Goal: Task Accomplishment & Management: Complete application form

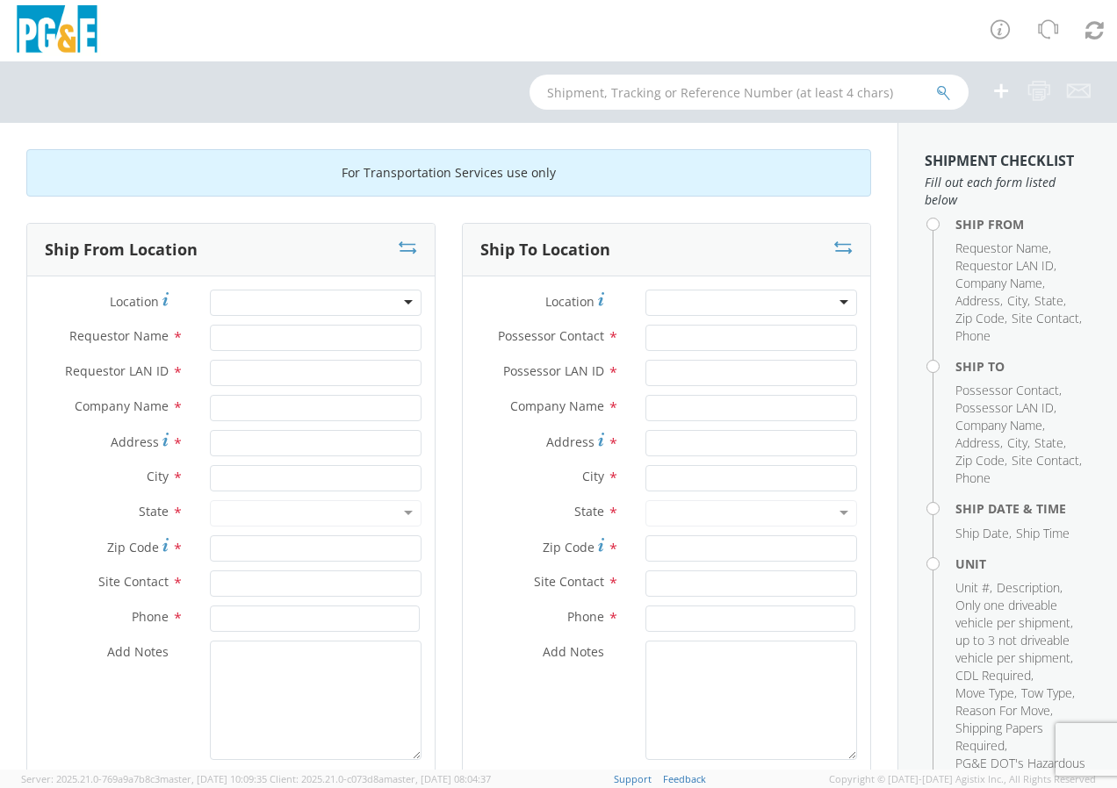
click at [228, 302] on div at bounding box center [316, 303] width 212 height 26
type input "oa"
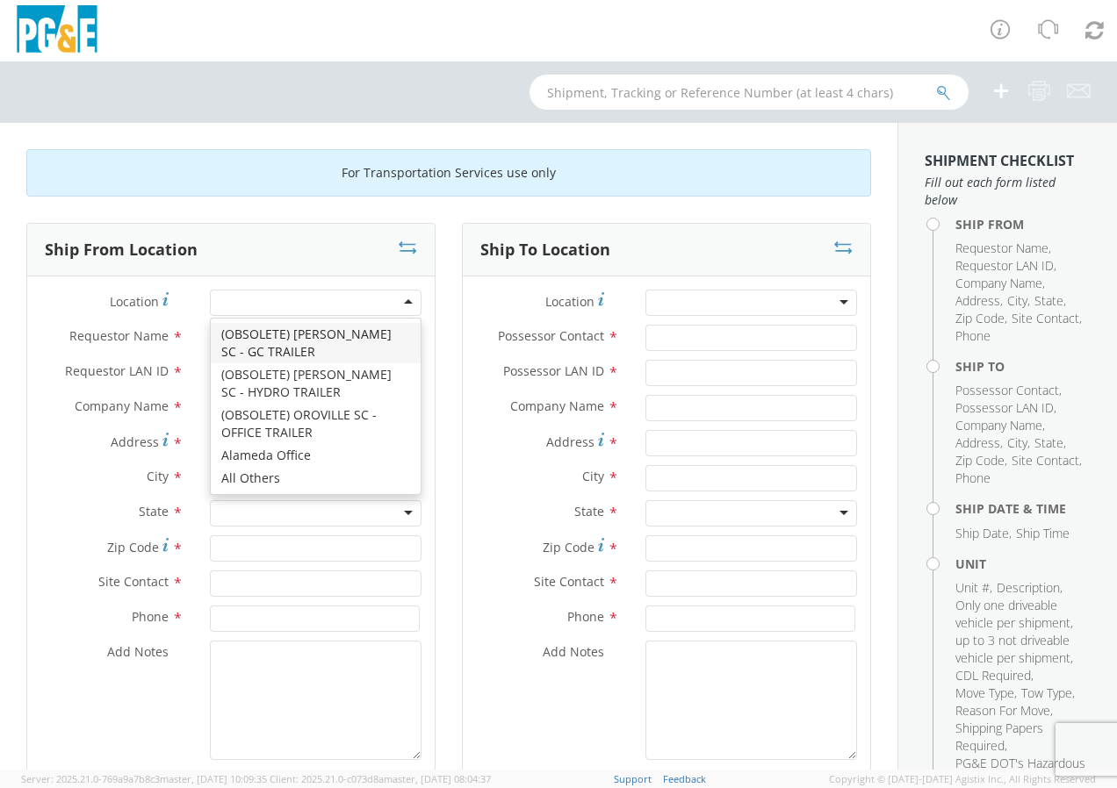
click at [355, 294] on div at bounding box center [316, 303] width 212 height 26
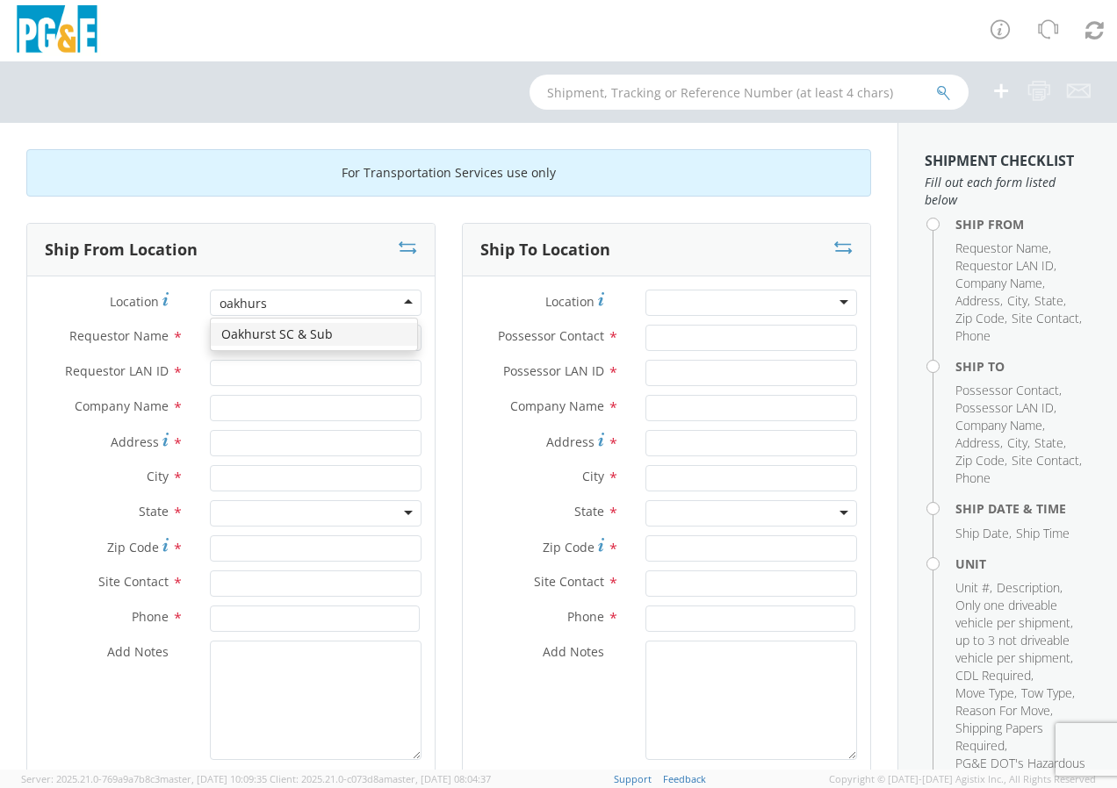
type input "oakhurst"
click at [319, 301] on div at bounding box center [316, 303] width 212 height 26
type input "PG&E"
type input "50150 ROAD 426"
type input "OAKHURST"
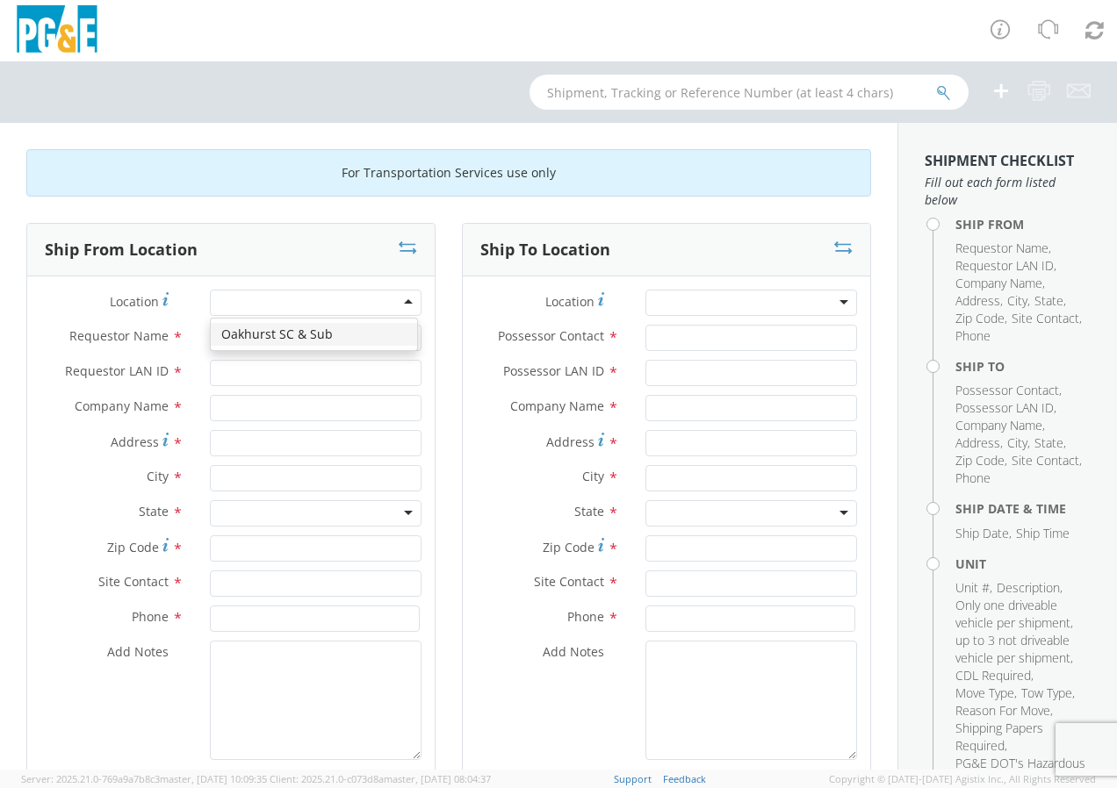
type input "93644"
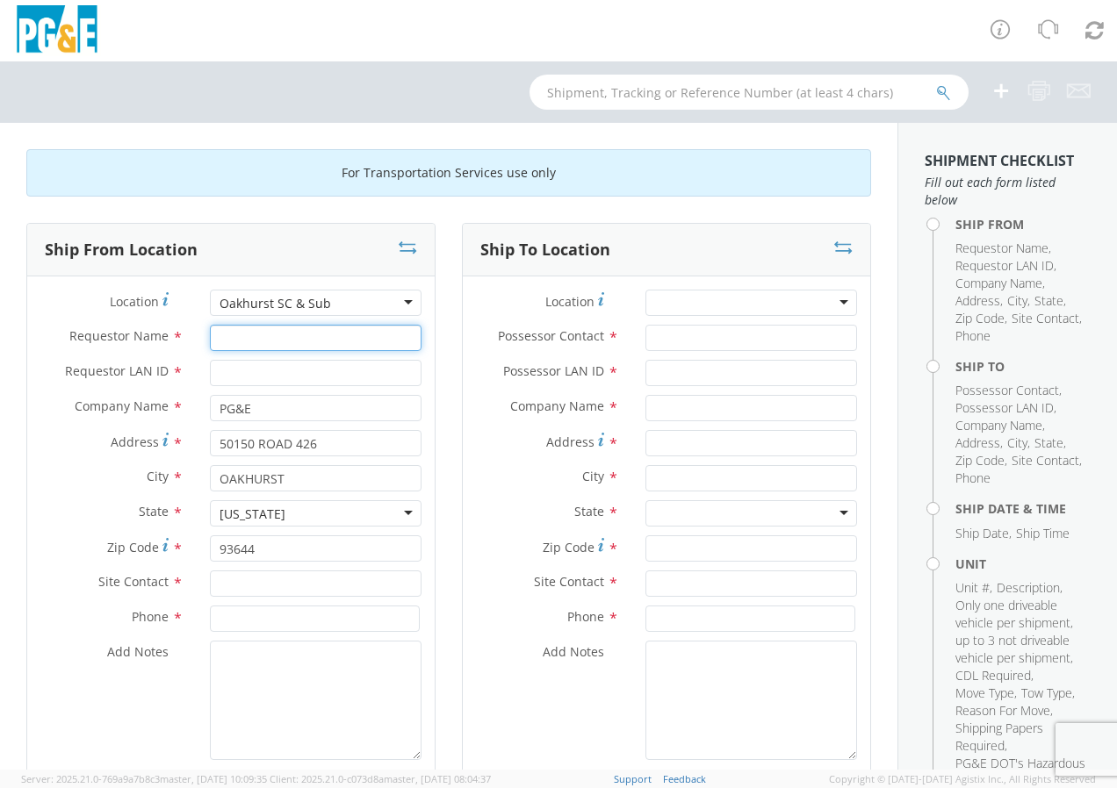
click at [227, 345] on input "Requestor Name *" at bounding box center [316, 338] width 212 height 26
type input "j"
type input "[PERSON_NAME]"
click at [222, 372] on input "Requestor LAN ID *" at bounding box center [316, 373] width 212 height 26
type input "J62P"
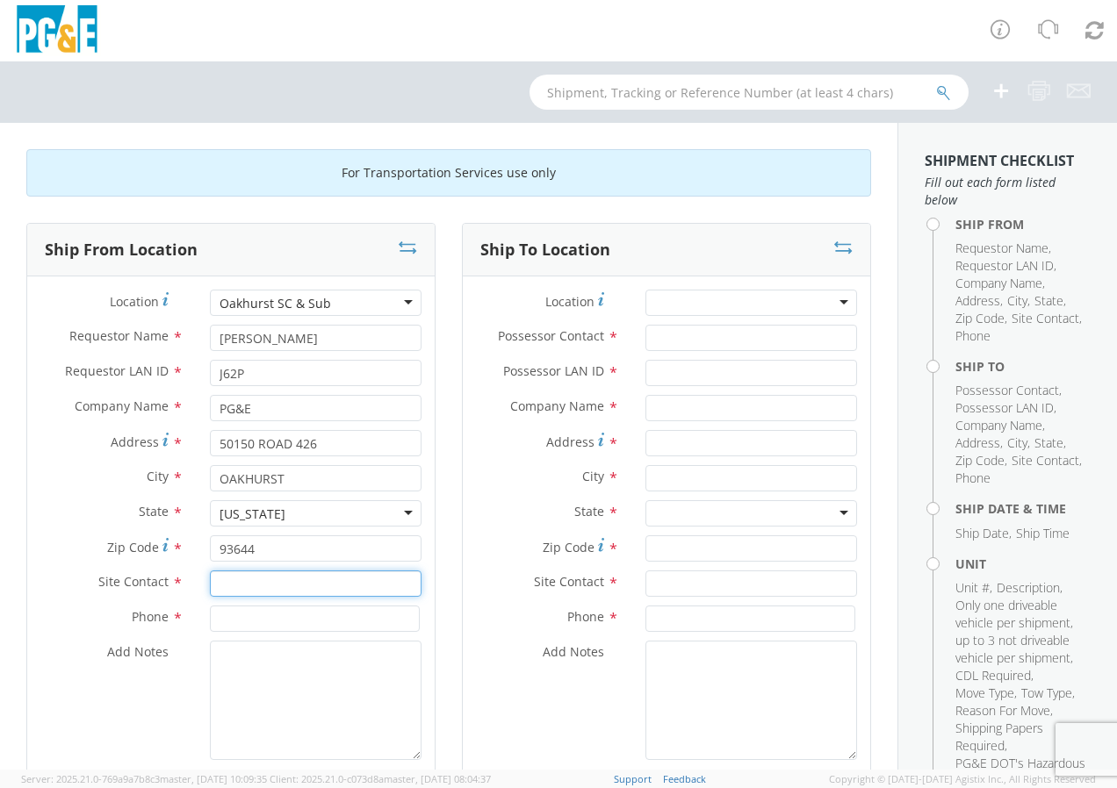
click at [233, 585] on input "text" at bounding box center [316, 584] width 212 height 26
click at [261, 587] on input "[PERSON_NAME]" at bounding box center [316, 584] width 212 height 26
type input "[PERSON_NAME]"
click at [235, 622] on input at bounding box center [315, 619] width 210 height 26
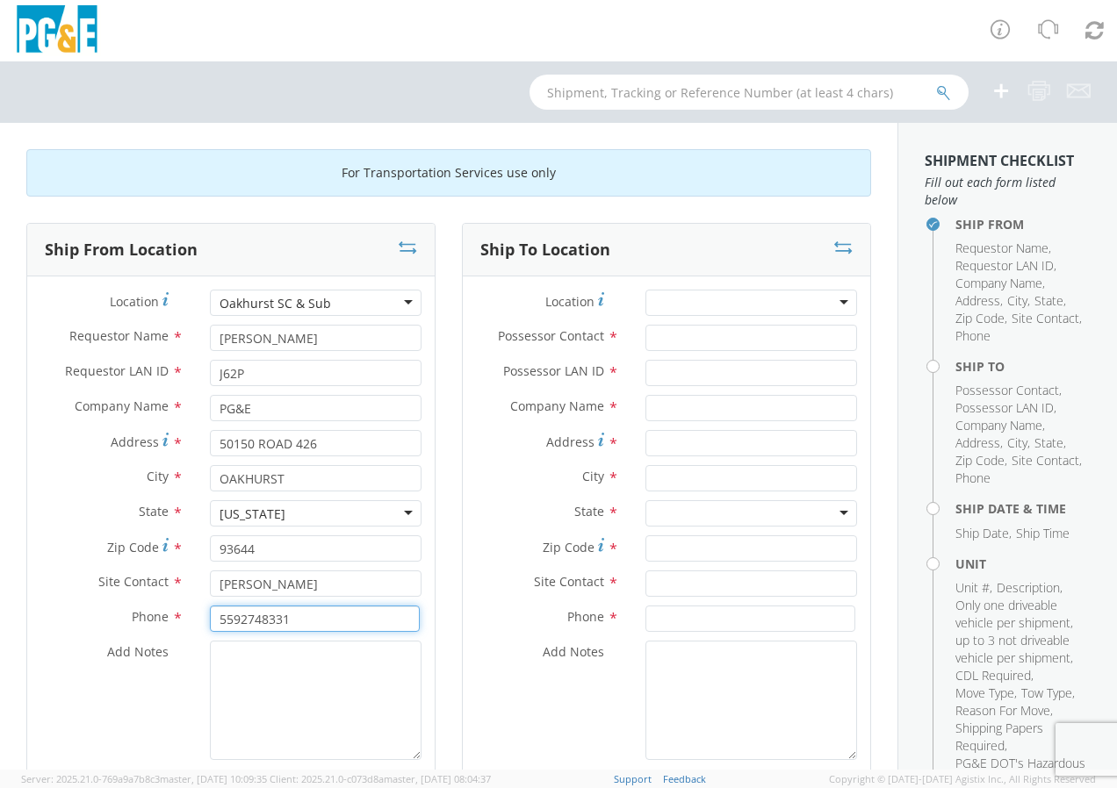
type input "5592748331"
click at [656, 304] on div at bounding box center [751, 303] width 212 height 26
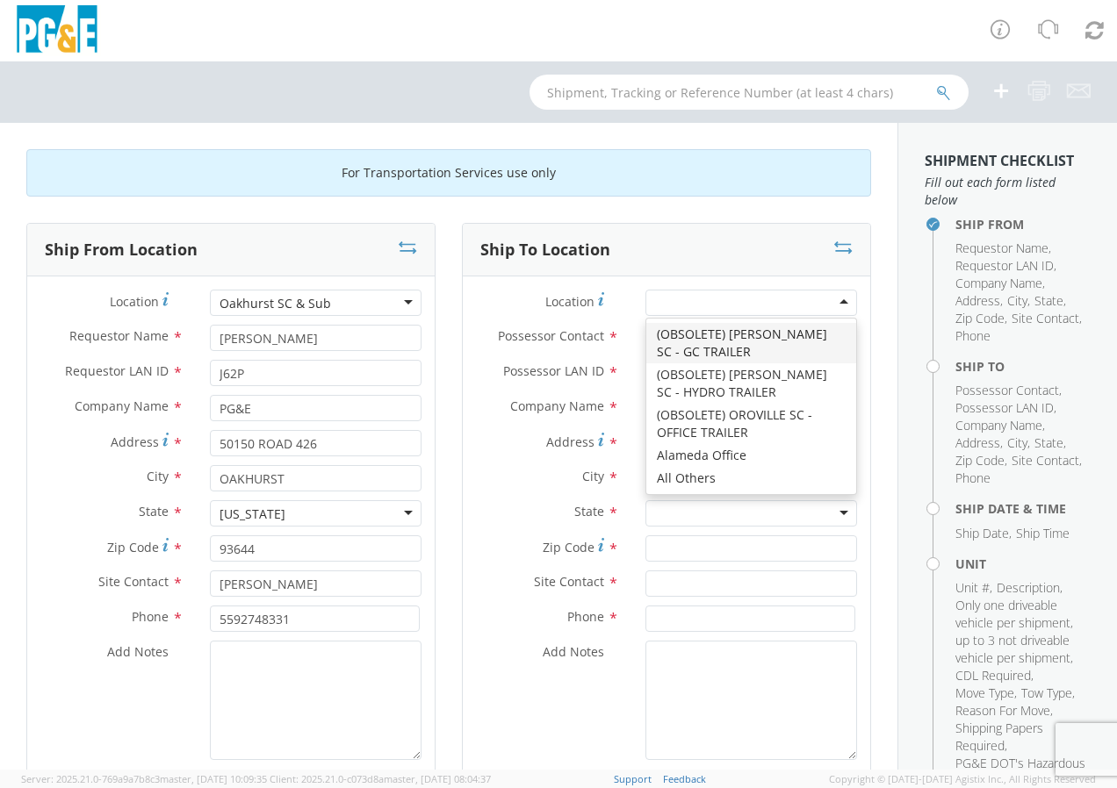
click at [665, 306] on div at bounding box center [751, 303] width 212 height 26
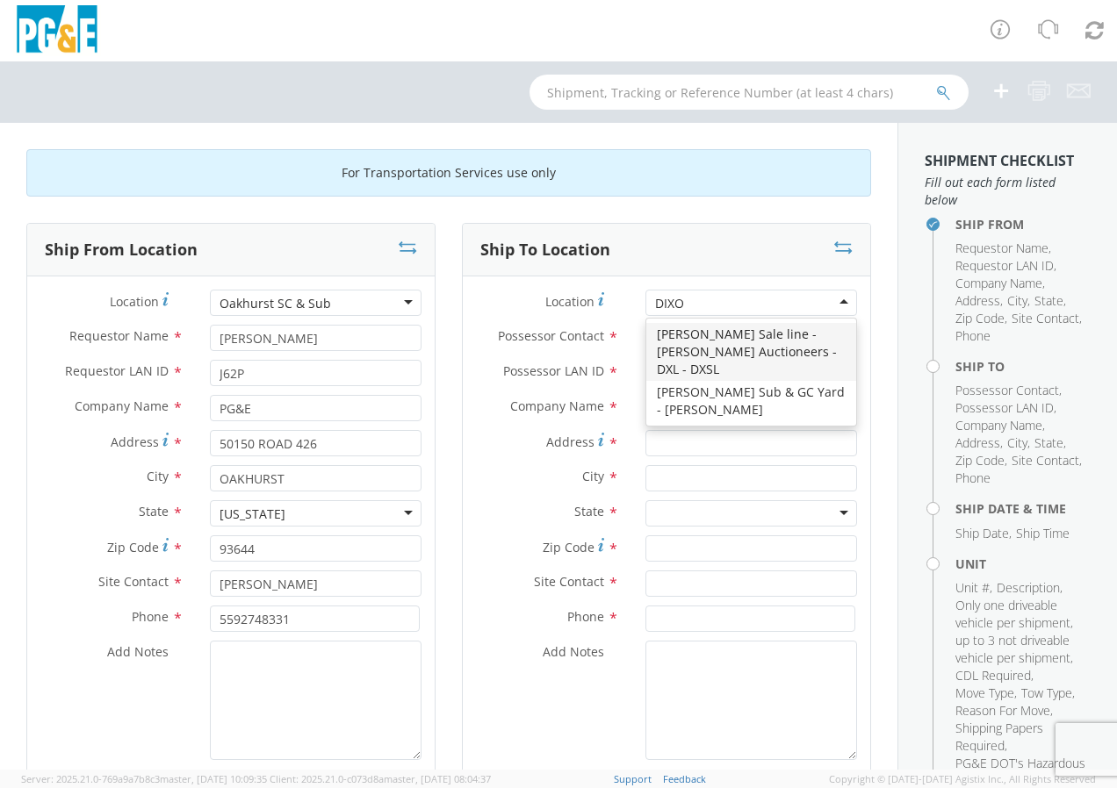
type input "[PERSON_NAME]"
type input "PG&E"
type input "[STREET_ADDRESS][PERSON_NAME]"
type input "[PERSON_NAME]"
type input "95620"
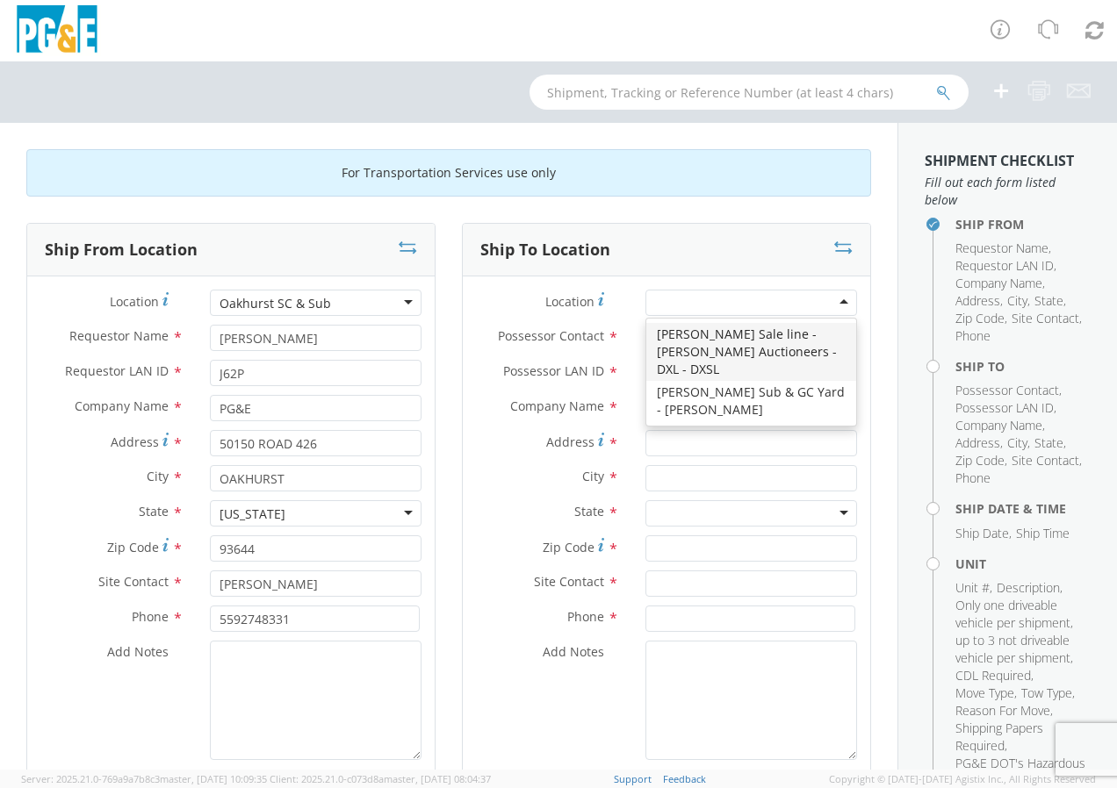
type input "[PHONE_NUMBER]"
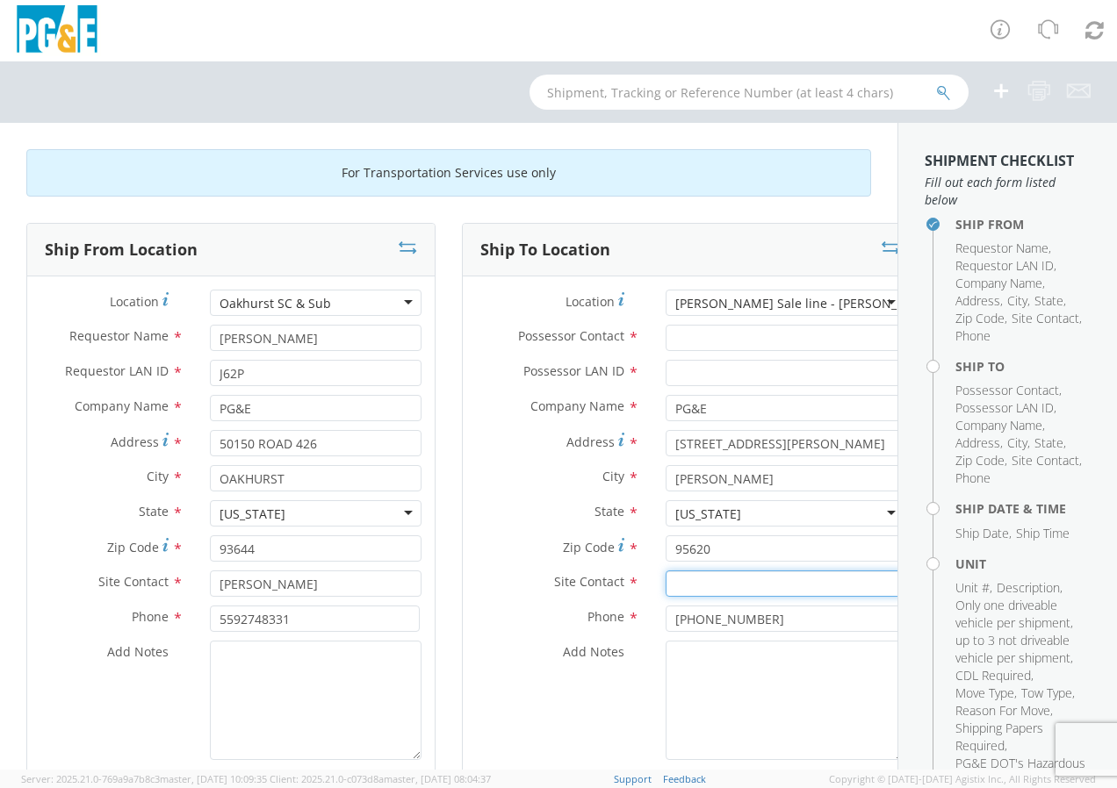
click at [665, 586] on input "text" at bounding box center [784, 584] width 239 height 26
type input "[PERSON_NAME]"
click at [732, 624] on input "[PHONE_NUMBER]" at bounding box center [783, 619] width 237 height 26
click at [694, 616] on input "707-9146375" at bounding box center [783, 619] width 237 height 26
type input "[PHONE_NUMBER]"
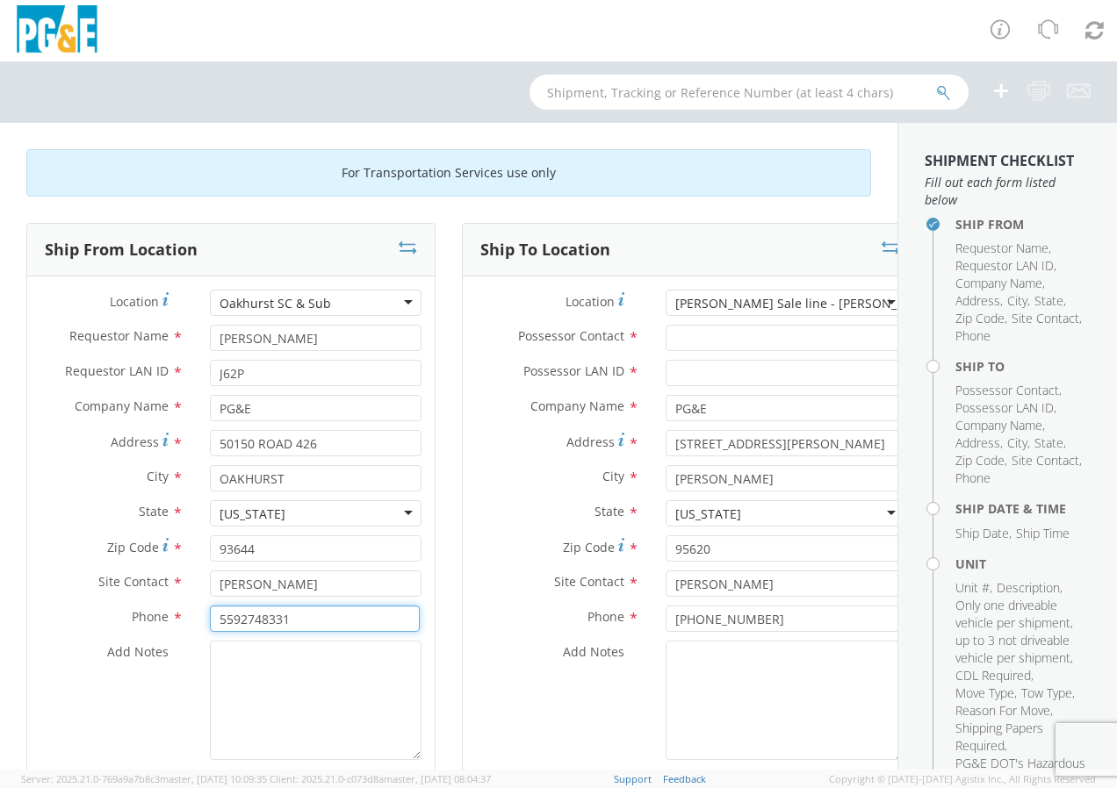
click at [237, 620] on input "5592748331" at bounding box center [315, 619] width 210 height 26
click at [265, 621] on input "559-2748331" at bounding box center [315, 619] width 210 height 26
type input "[PHONE_NUMBER]"
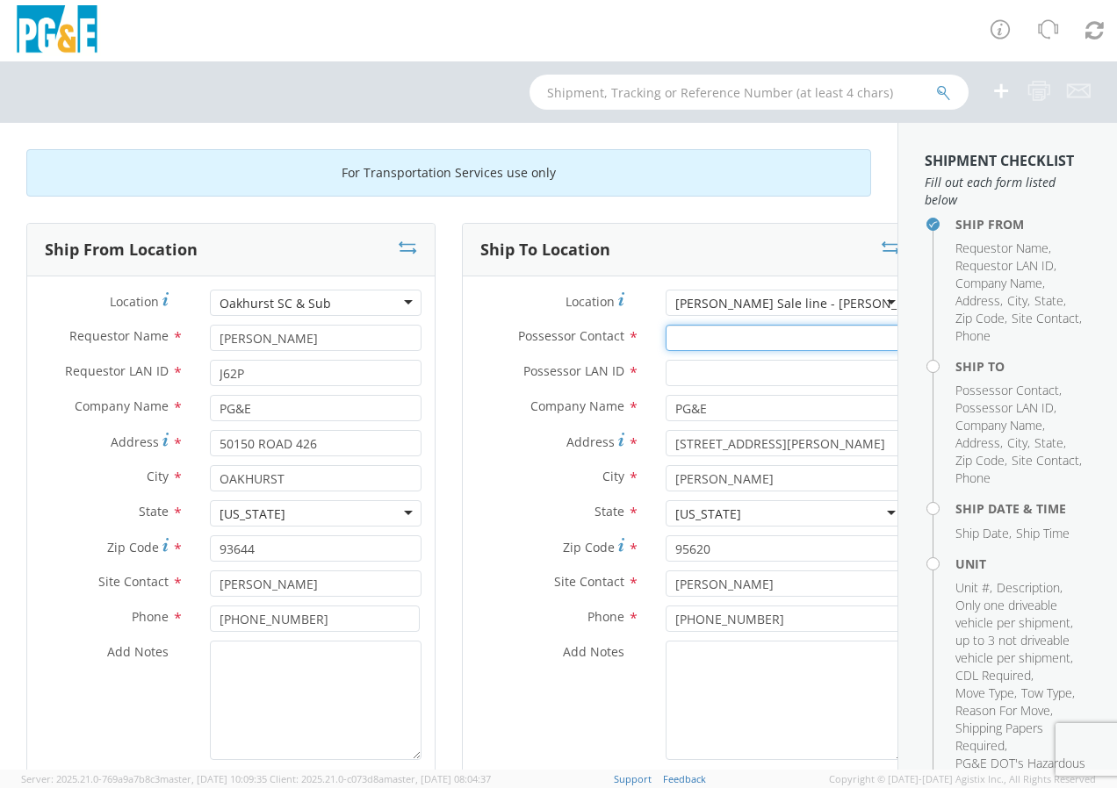
click at [680, 343] on input "Possessor Contact *" at bounding box center [784, 338] width 239 height 26
type input "[PERSON_NAME]"
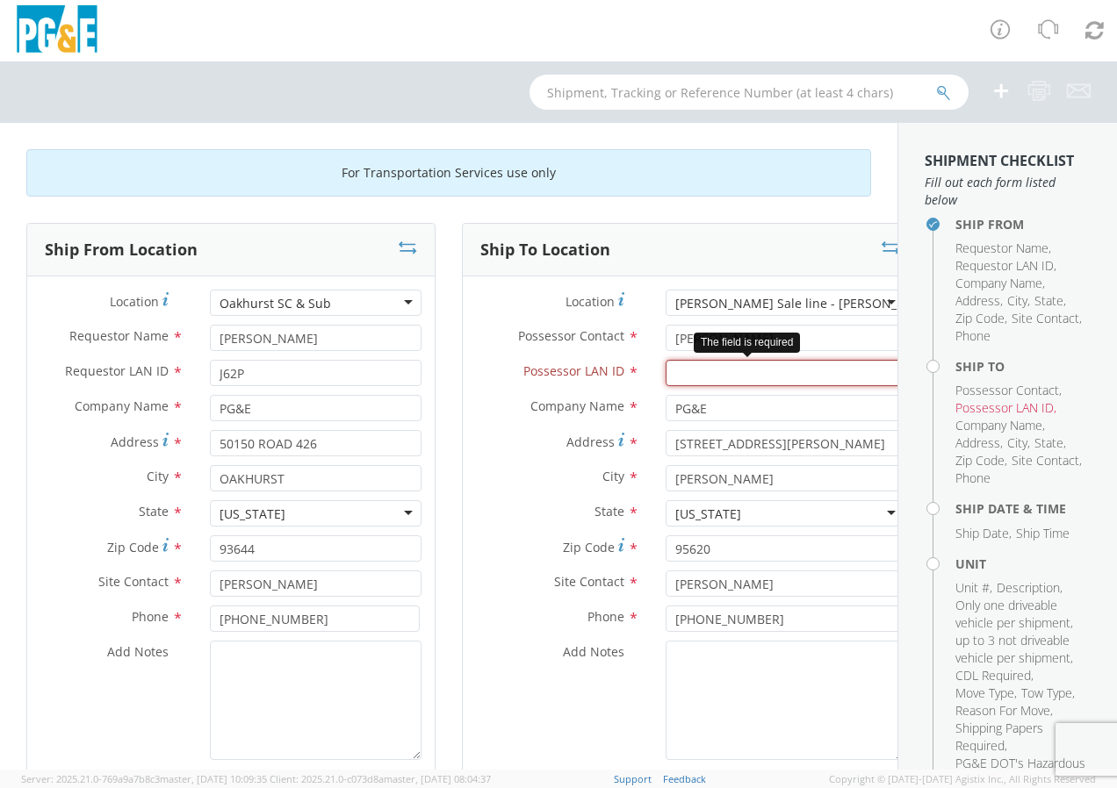
click at [665, 380] on input "Possessor LAN ID *" at bounding box center [784, 373] width 239 height 26
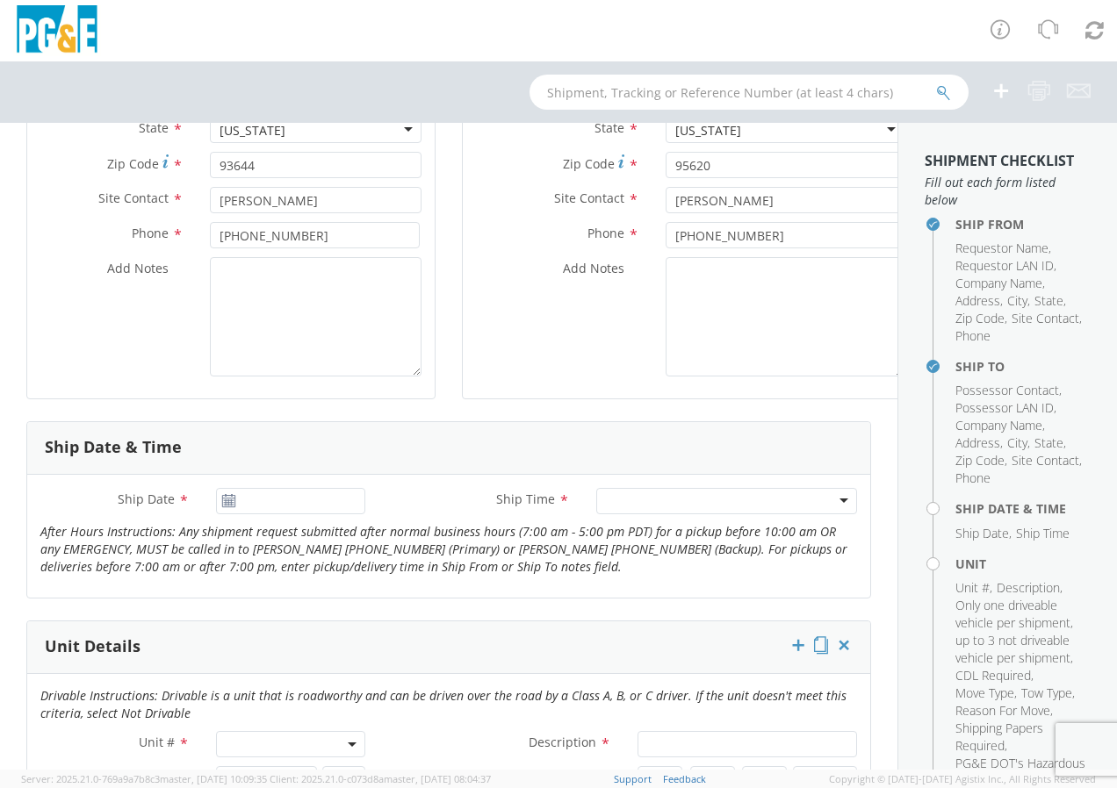
scroll to position [439, 0]
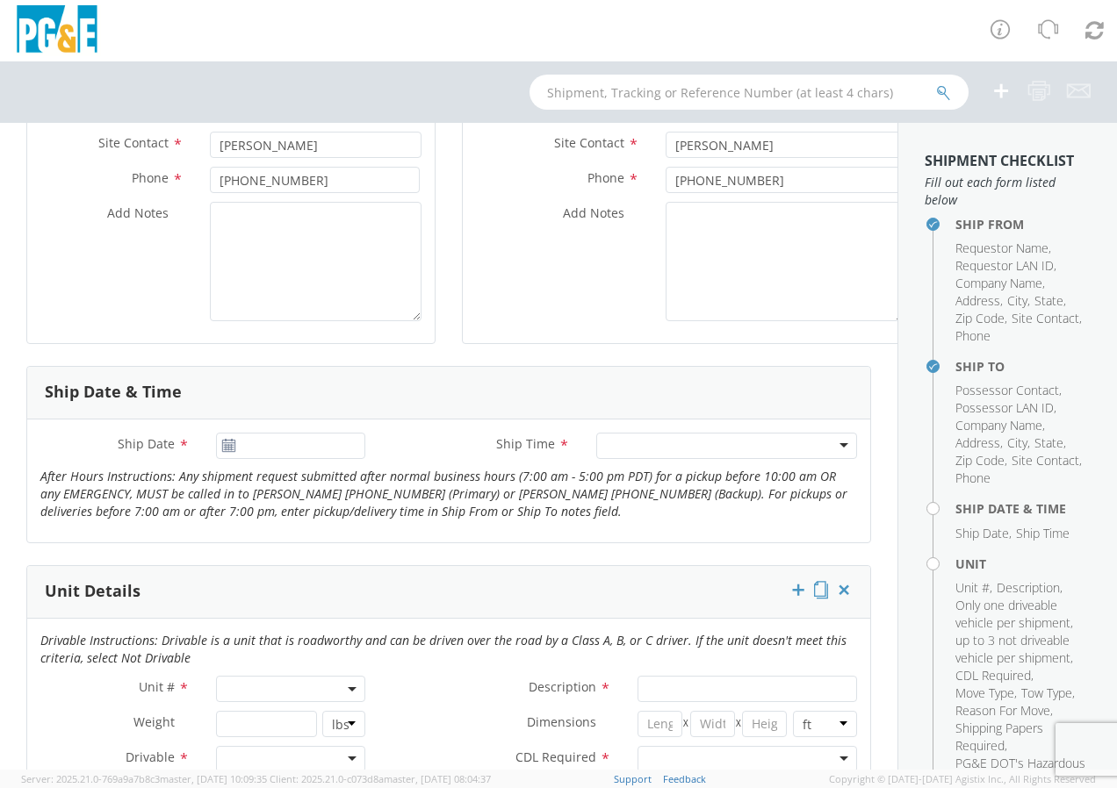
type input "S2LL"
click at [223, 449] on use at bounding box center [228, 445] width 12 height 12
type input "[DATE]"
click at [245, 446] on input "[DATE]" at bounding box center [290, 446] width 149 height 26
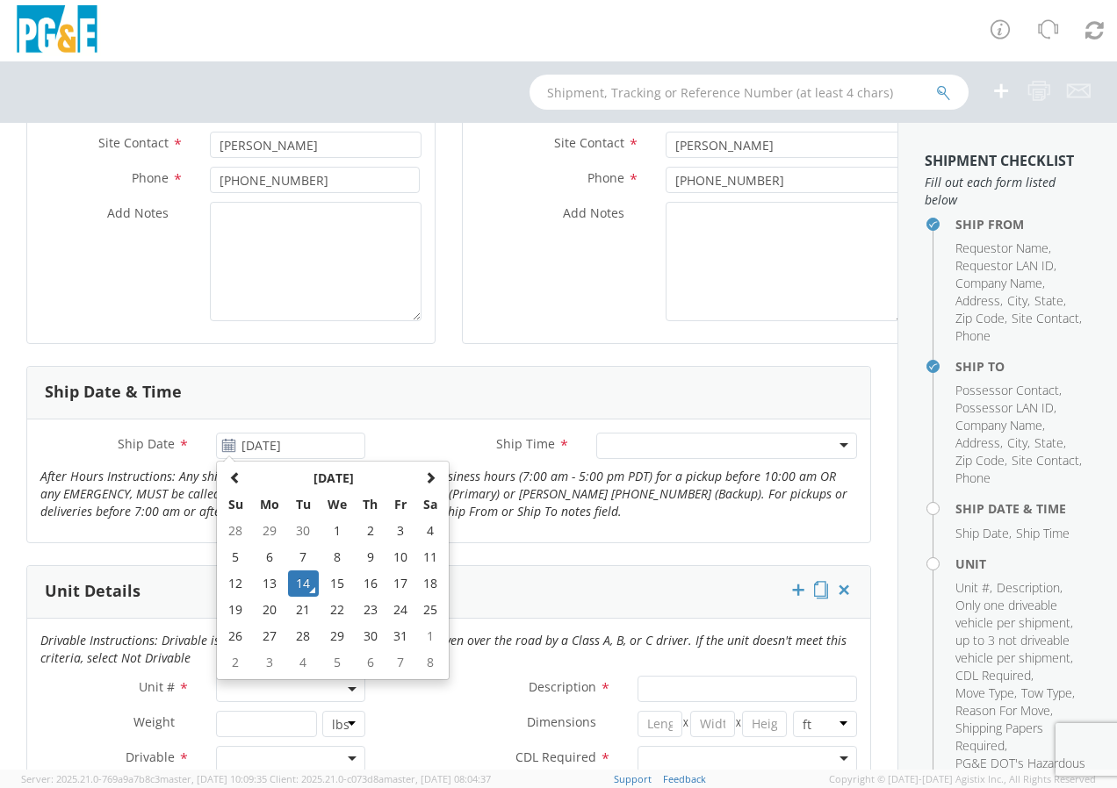
click at [632, 442] on div at bounding box center [726, 446] width 261 height 26
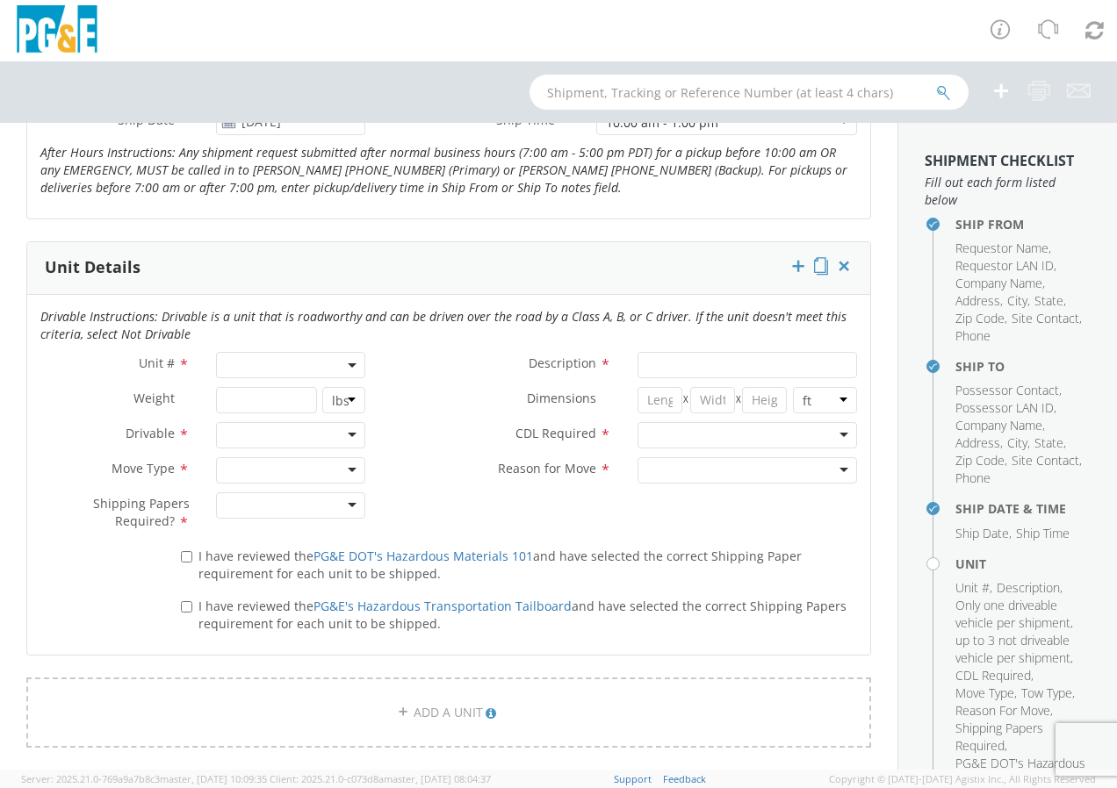
scroll to position [790, 0]
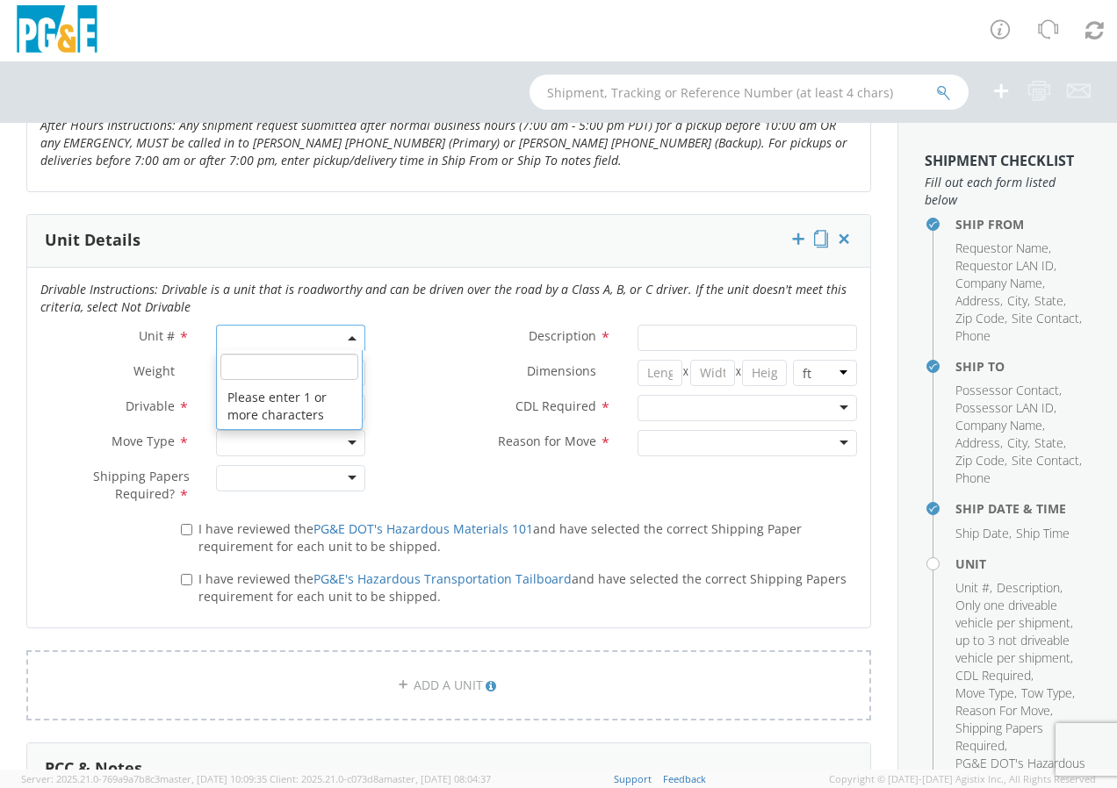
click at [241, 341] on span at bounding box center [290, 338] width 149 height 26
click at [249, 356] on input "search" at bounding box center [289, 367] width 138 height 26
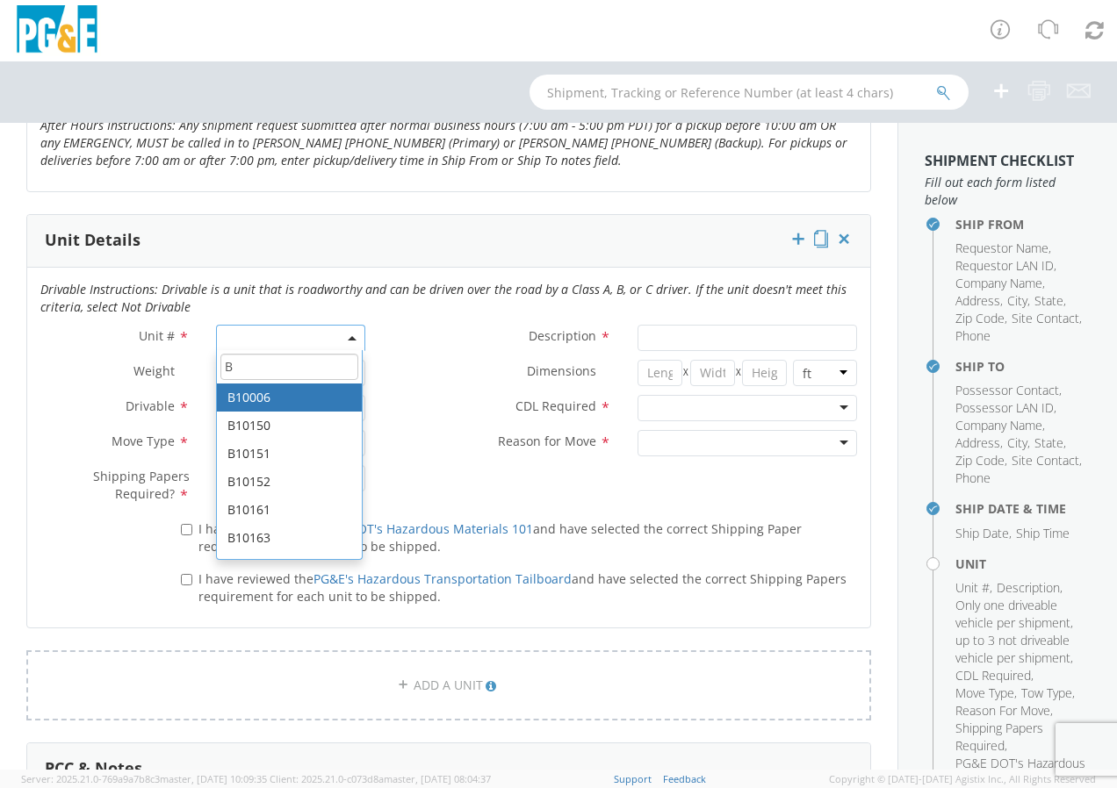
click at [234, 363] on input "B" at bounding box center [289, 367] width 138 height 26
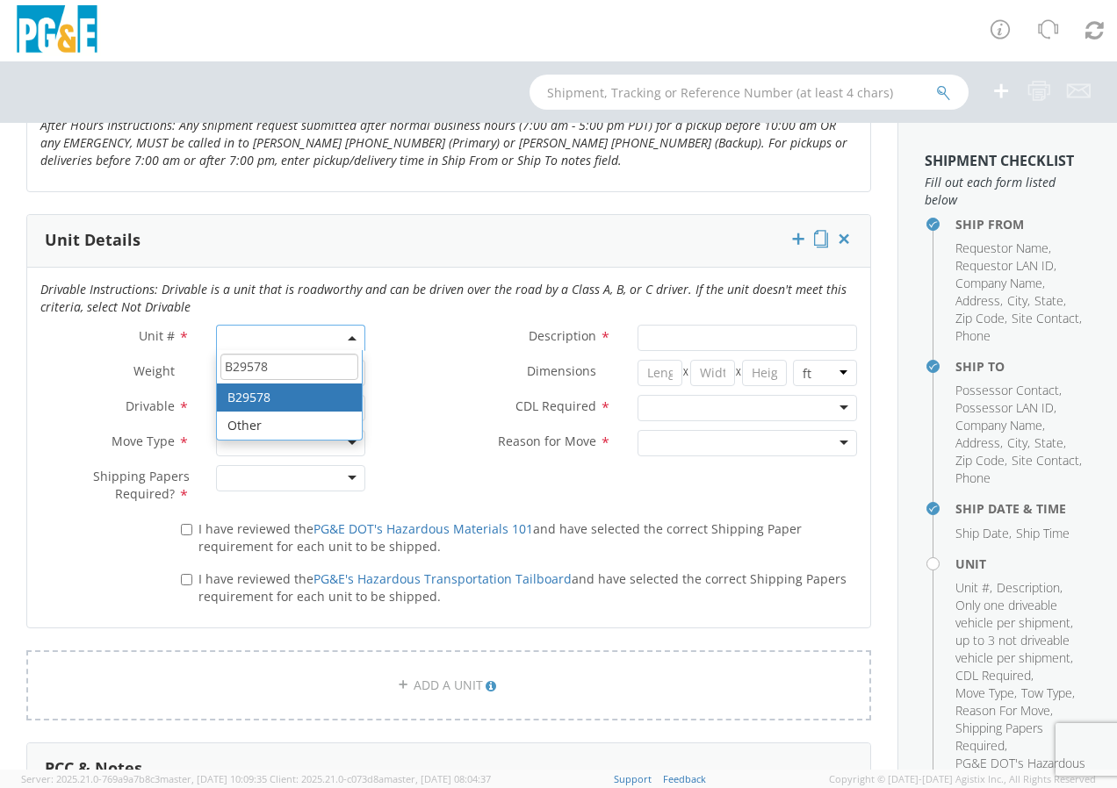
type input "B29578"
type input "PICKUP; 1/2T 4x4"
type input "7200"
select select "B29578"
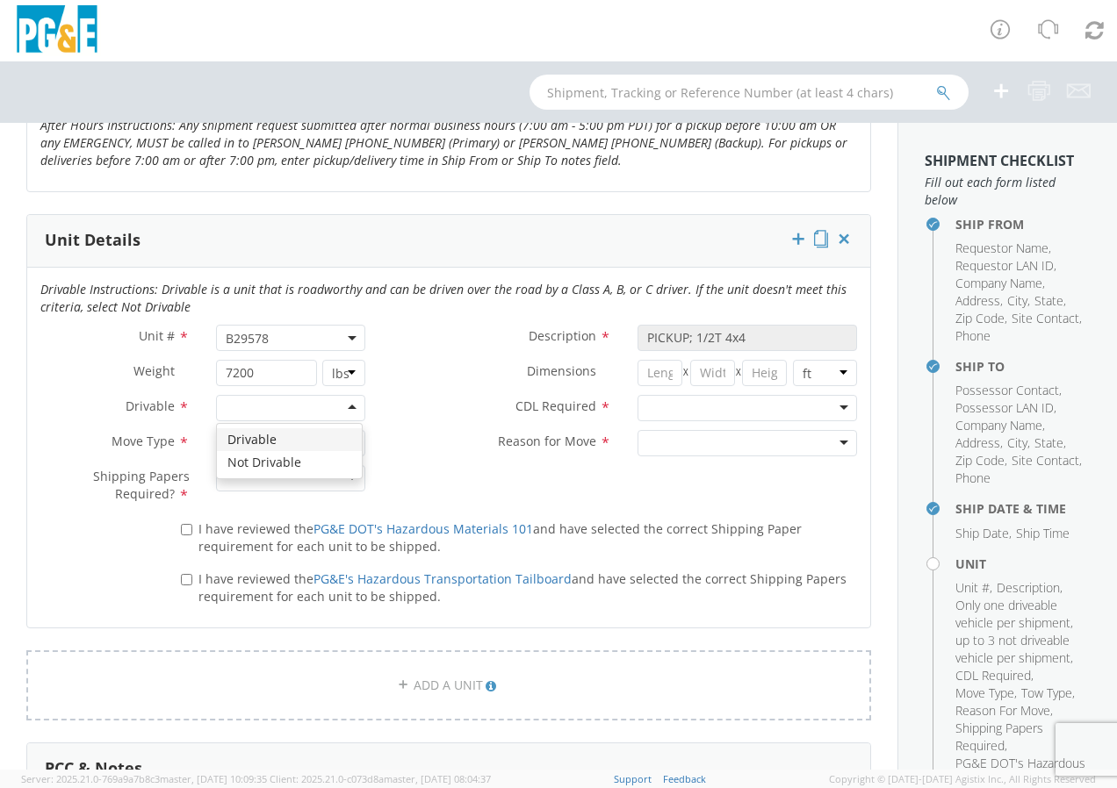
click at [264, 413] on div at bounding box center [290, 408] width 149 height 26
click at [254, 412] on div "Drivable" at bounding box center [250, 409] width 49 height 18
click at [246, 438] on div at bounding box center [290, 443] width 149 height 26
click at [250, 482] on div at bounding box center [290, 478] width 149 height 26
click at [713, 411] on div at bounding box center [746, 408] width 219 height 26
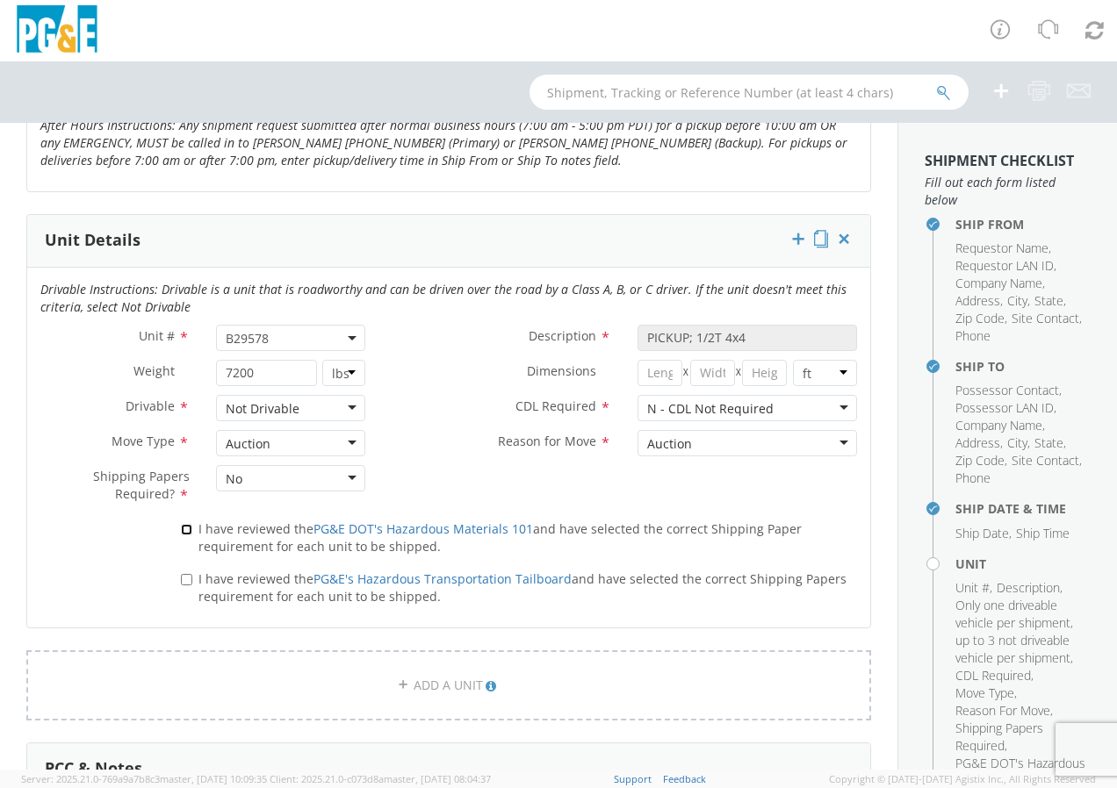
click at [183, 527] on input "I have reviewed the PG&E DOT's Hazardous Materials 101 and have selected the co…" at bounding box center [186, 529] width 11 height 11
checkbox input "true"
click at [185, 576] on input "I have reviewed the PG&E's Hazardous Transportation Tailboard and have selected…" at bounding box center [186, 579] width 11 height 11
checkbox input "true"
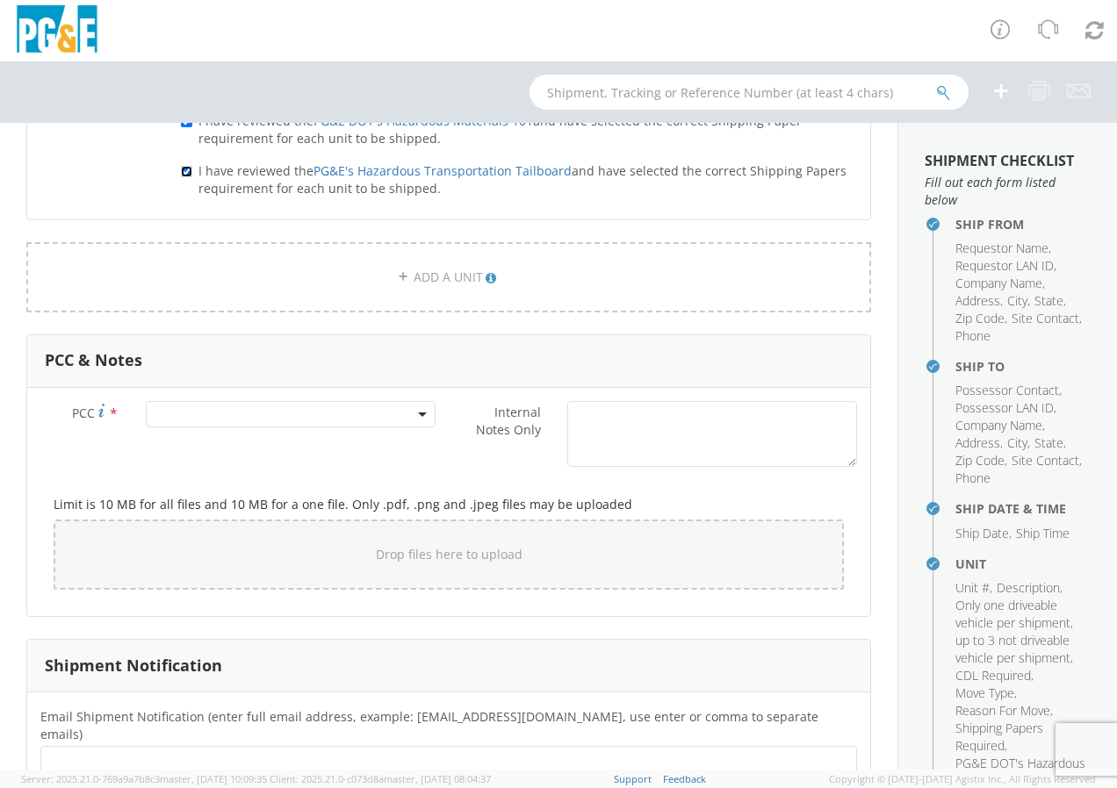
scroll to position [1229, 0]
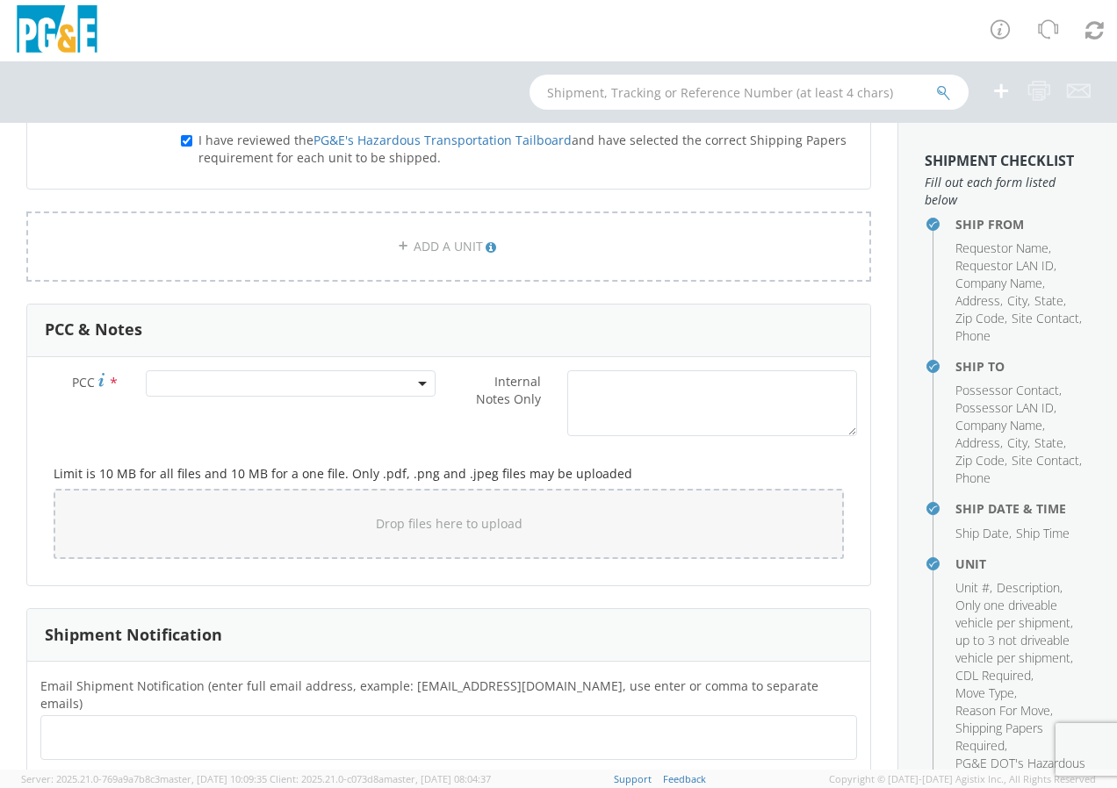
click at [252, 381] on span at bounding box center [291, 383] width 290 height 26
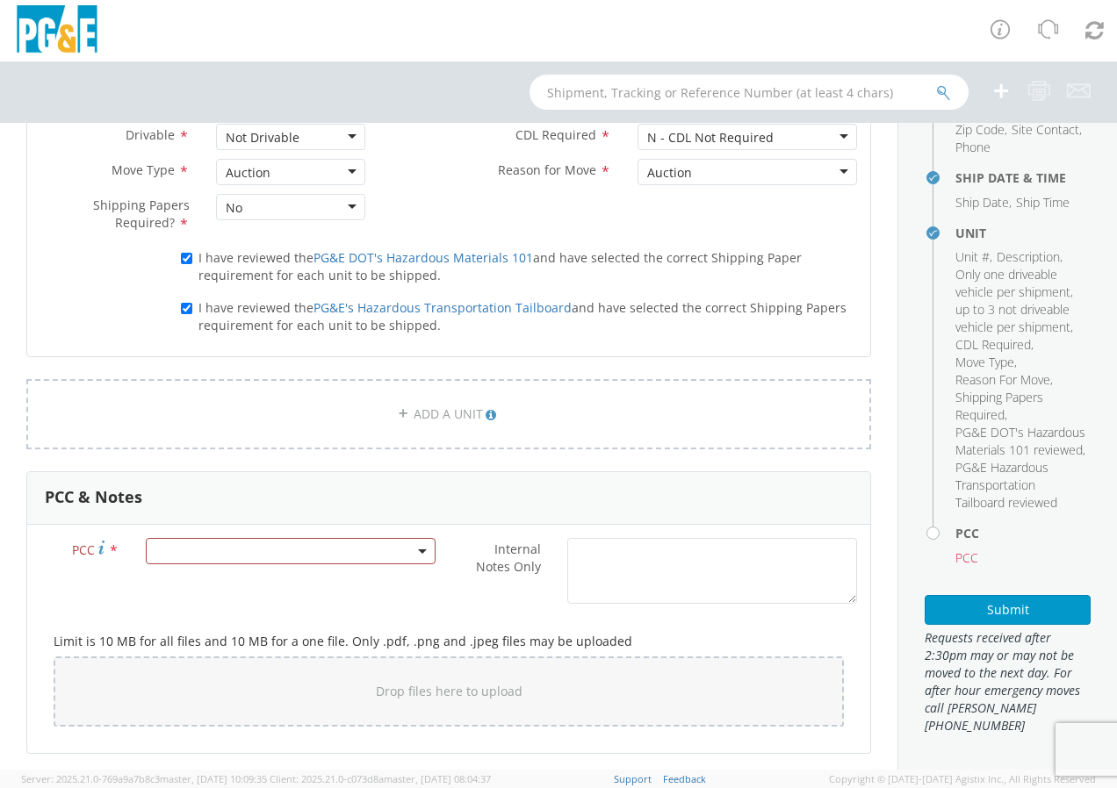
scroll to position [1068, 0]
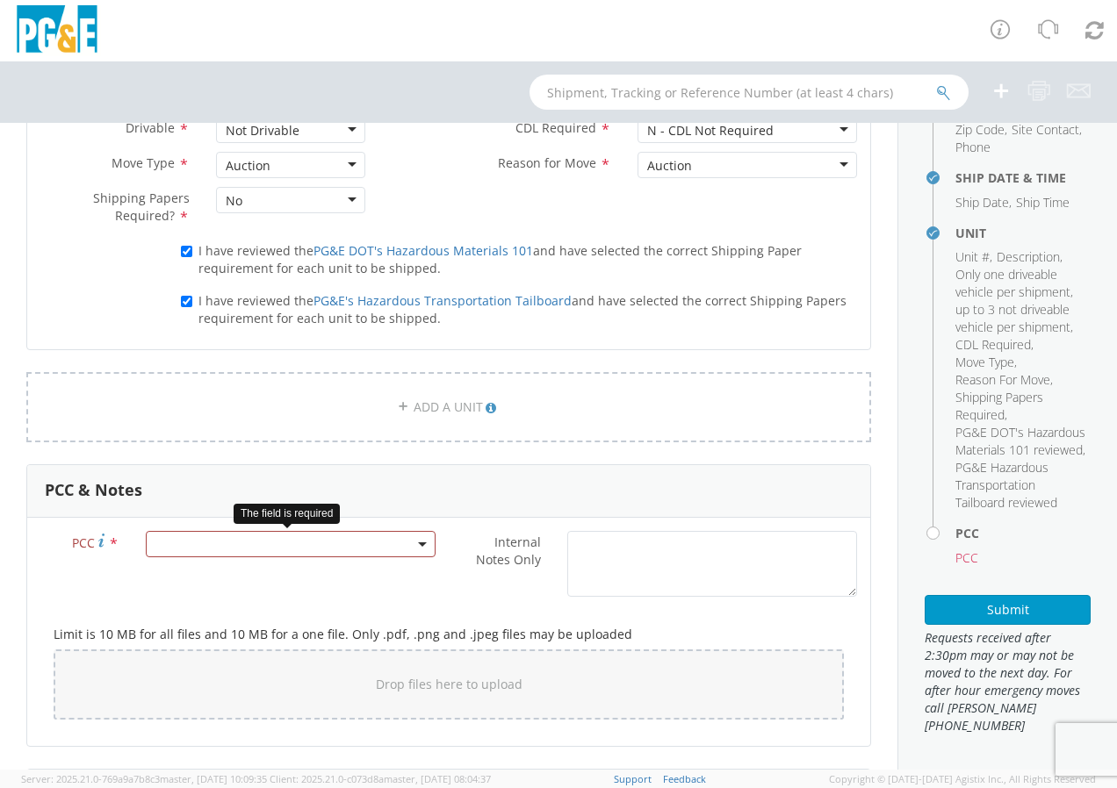
click at [175, 550] on span at bounding box center [291, 544] width 290 height 26
click at [180, 560] on input "number" at bounding box center [288, 573] width 276 height 26
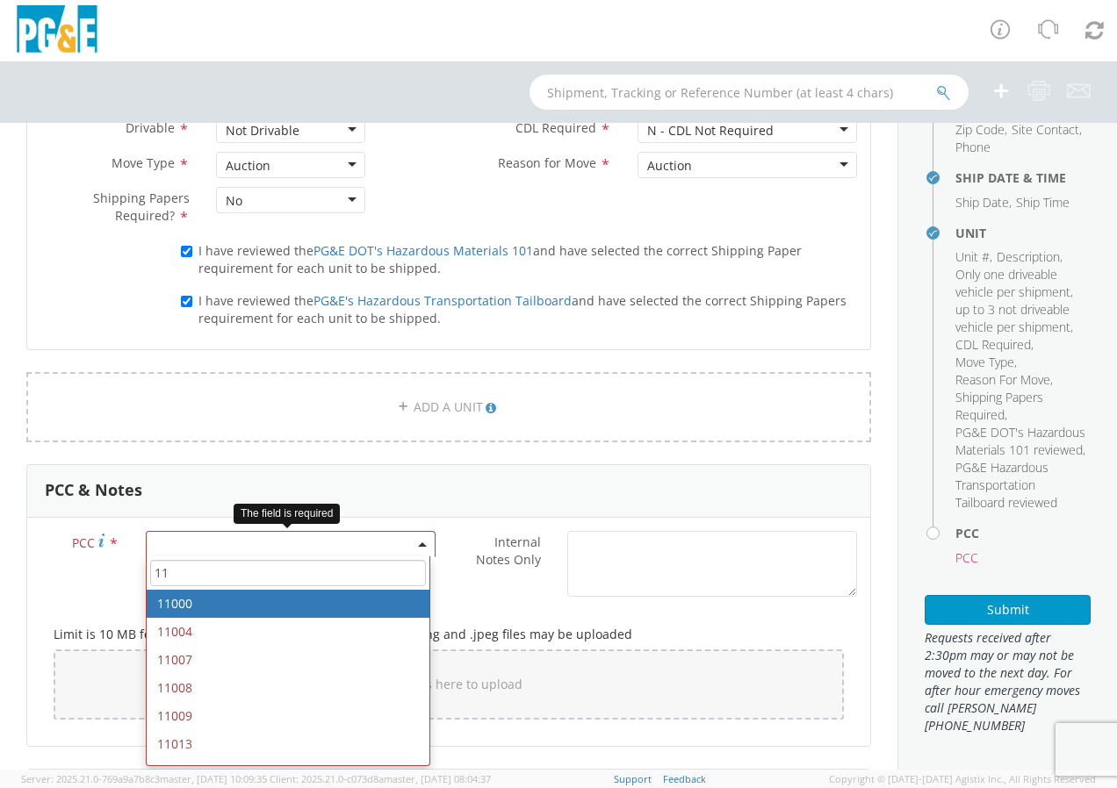
type input "1"
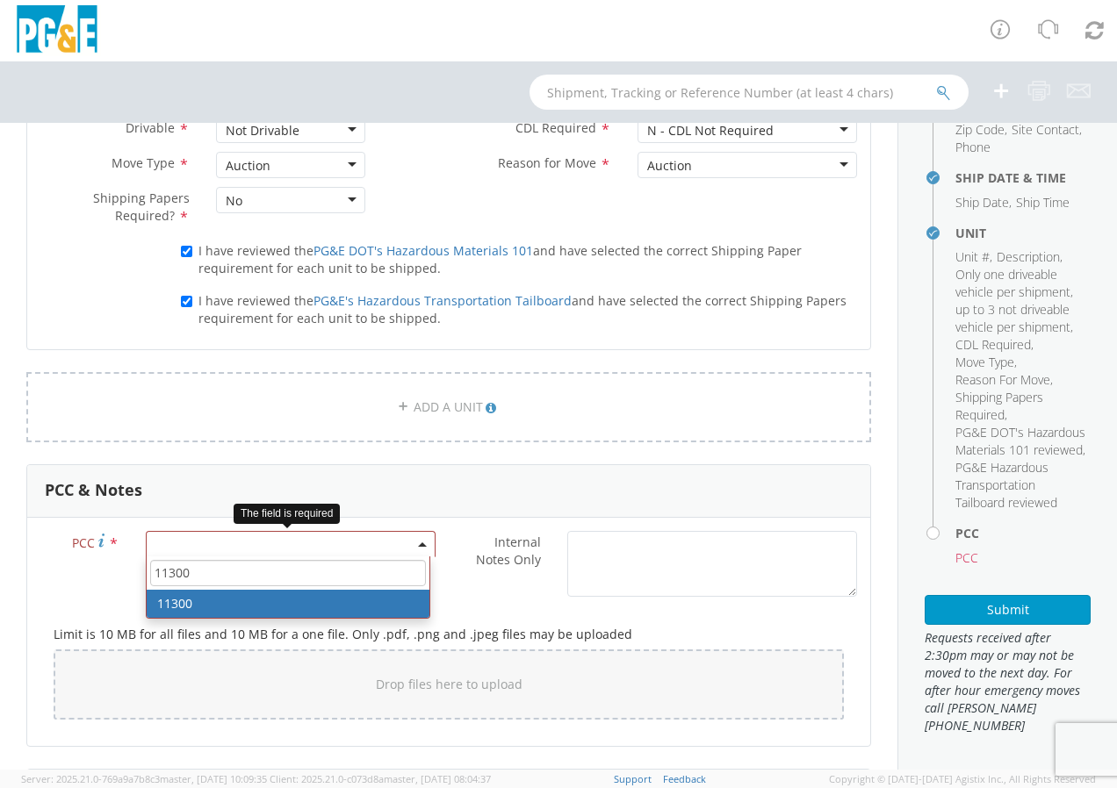
type input "11300"
select select "11300"
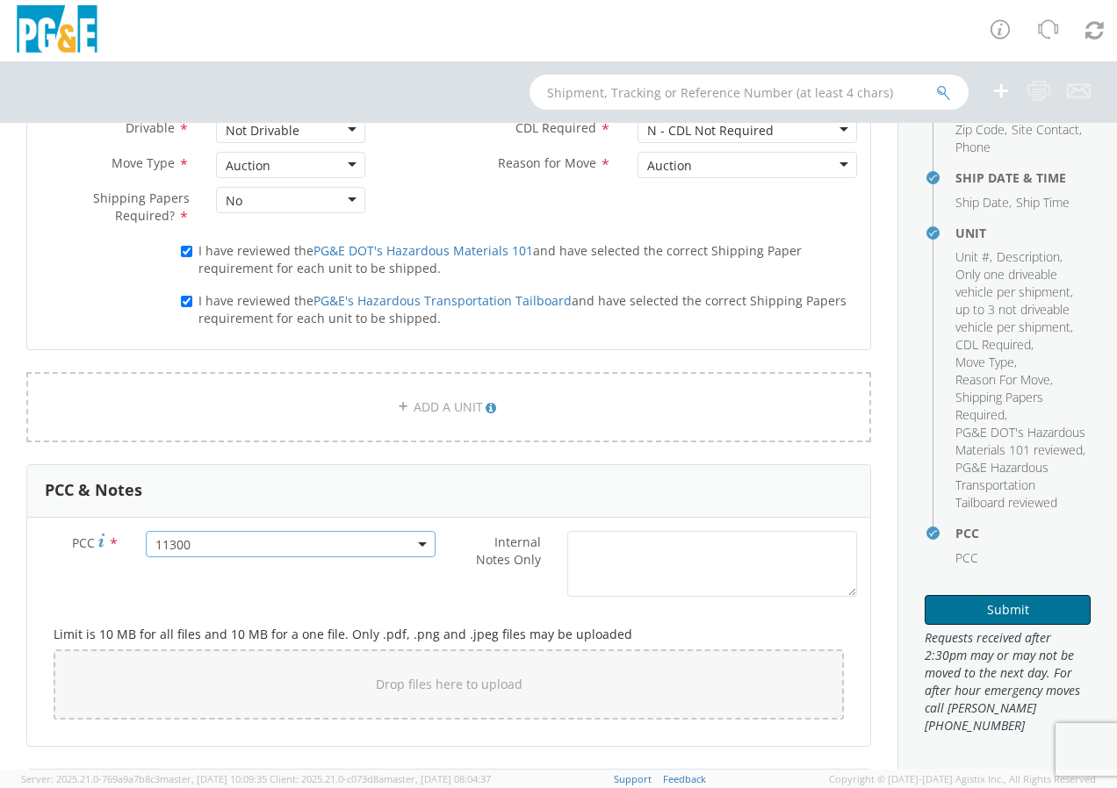
click at [1002, 625] on button "Submit" at bounding box center [1007, 610] width 166 height 30
